Goal: Go to known website: Access a specific website the user already knows

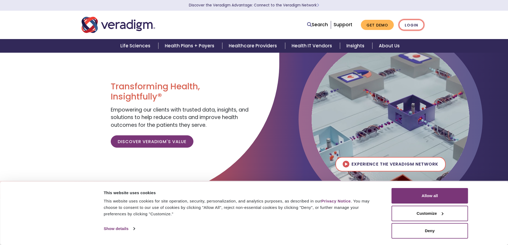
click at [415, 26] on link "Login" at bounding box center [411, 25] width 25 height 11
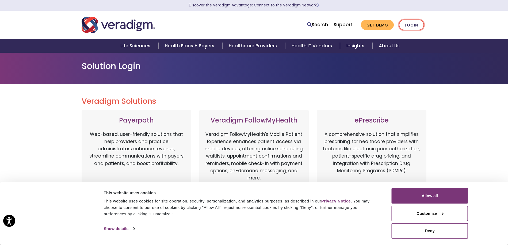
click at [408, 27] on link "Login" at bounding box center [411, 25] width 25 height 11
click at [440, 191] on button "Allow all" at bounding box center [430, 196] width 76 height 16
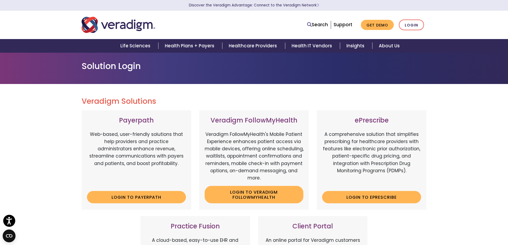
drag, startPoint x: 70, startPoint y: 18, endPoint x: 98, endPoint y: 25, distance: 28.6
click at [71, 18] on nav "Search Support Get Demo Login" at bounding box center [254, 25] width 508 height 28
click at [101, 25] on img "Veradigm logo" at bounding box center [119, 25] width 74 height 18
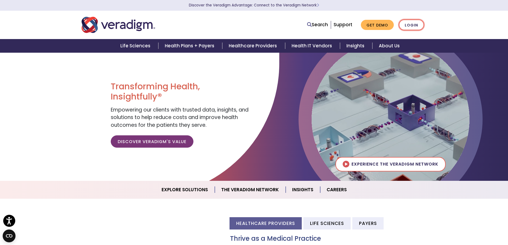
click at [410, 28] on link "Login" at bounding box center [411, 25] width 25 height 11
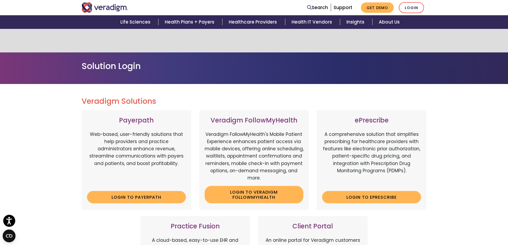
scroll to position [80, 0]
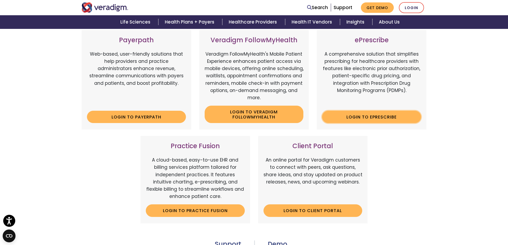
click at [354, 119] on link "Login to ePrescribe" at bounding box center [371, 117] width 99 height 12
